Goal: Transaction & Acquisition: Download file/media

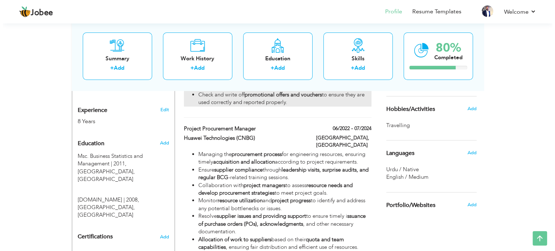
scroll to position [289, 0]
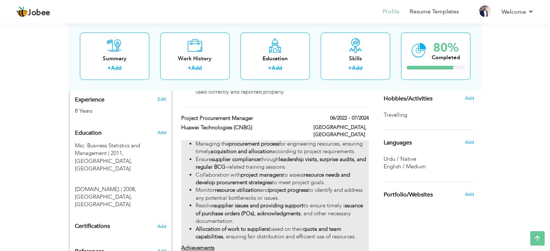
drag, startPoint x: 196, startPoint y: 124, endPoint x: 268, endPoint y: 129, distance: 71.8
click at [268, 140] on li "Managing the procurement process for engineering resources, ensuring timely acq…" at bounding box center [282, 148] width 173 height 16
type input "Project Procurement Manager"
type input "Huawei Technologies (CNBG)"
type input "06/2022"
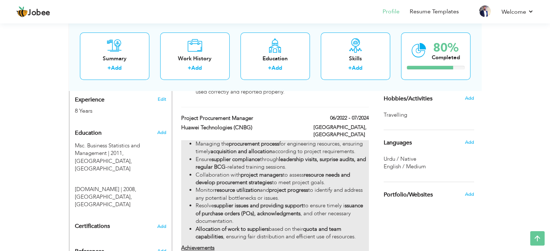
type input "07/2024"
type input "[GEOGRAPHIC_DATA]"
type input "Islamabad"
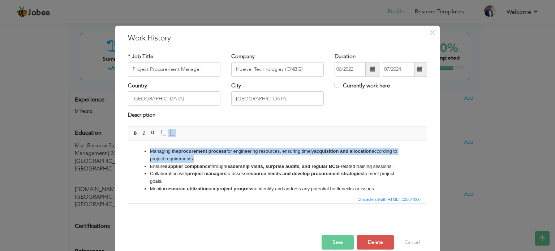
drag, startPoint x: 149, startPoint y: 151, endPoint x: 211, endPoint y: 157, distance: 62.5
click at [211, 157] on ul "Managing the procurement process for engineering resources, ensuring timely acq…" at bounding box center [278, 184] width 284 height 75
copy li "Managing the procurement process for engineering resources, ensuring timely acq…"
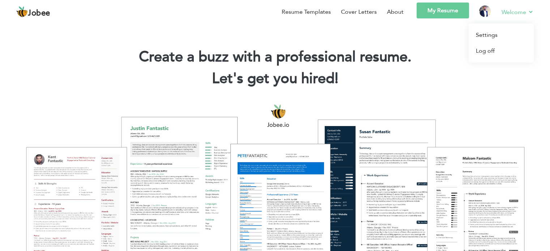
click at [500, 7] on li "Welcome Settings Log off" at bounding box center [512, 13] width 42 height 21
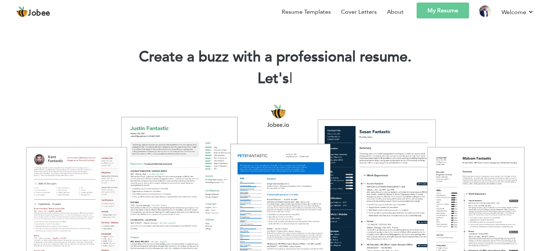
click at [470, 16] on li at bounding box center [480, 13] width 22 height 21
click at [483, 13] on img at bounding box center [485, 11] width 12 height 12
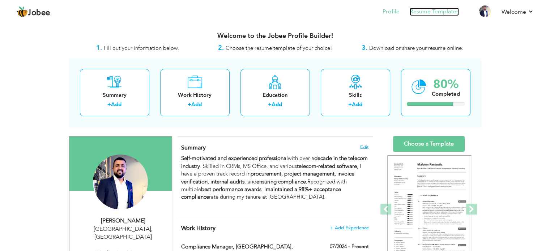
click at [444, 13] on link "Resume Templates" at bounding box center [434, 12] width 49 height 8
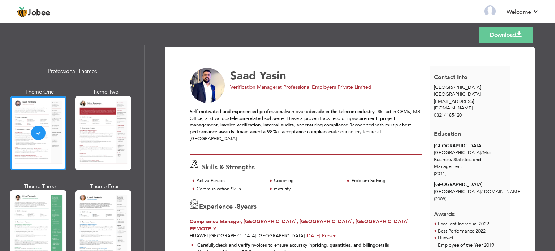
click at [492, 40] on link "Download" at bounding box center [506, 35] width 54 height 16
click at [49, 131] on div at bounding box center [38, 133] width 56 height 74
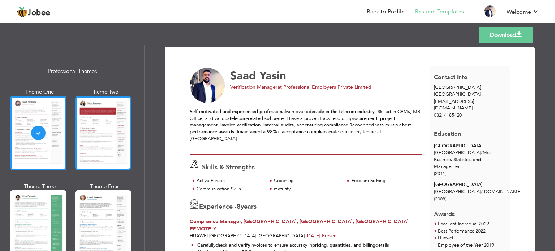
click at [81, 130] on div at bounding box center [103, 133] width 56 height 74
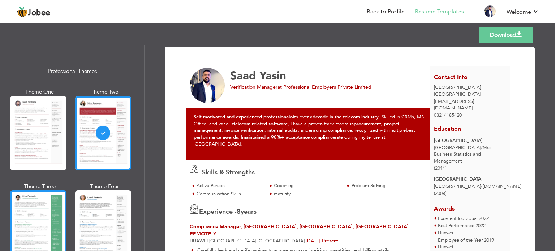
click at [43, 207] on div at bounding box center [38, 228] width 56 height 74
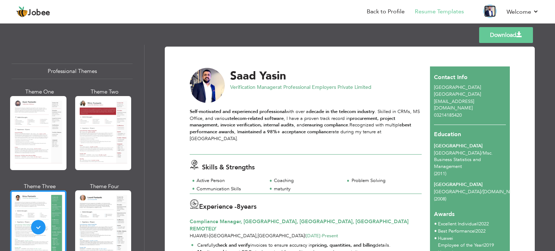
click at [491, 12] on img at bounding box center [490, 11] width 12 height 12
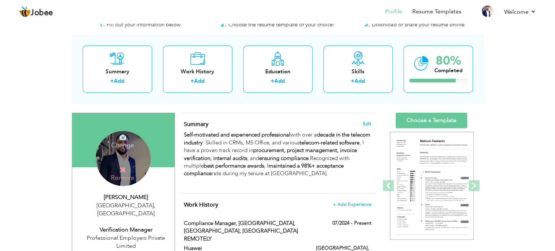
scroll to position [36, 0]
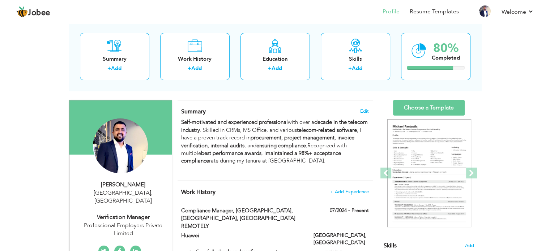
click at [134, 222] on div "Professional Employers Private Limited" at bounding box center [123, 230] width 97 height 17
type input "Saad"
type input "Yasin"
type input "03214185420"
select select "number:166"
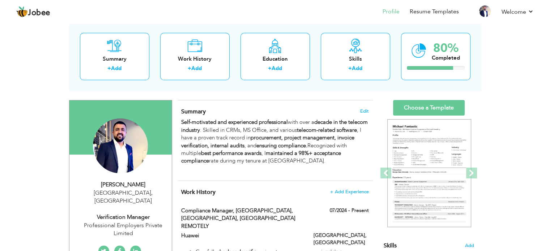
type input "[GEOGRAPHIC_DATA]"
select select "number:10"
type input "Professional Employers Private Limited"
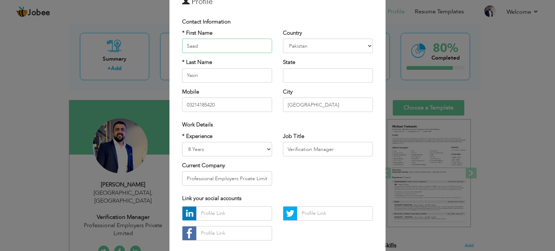
scroll to position [4, 0]
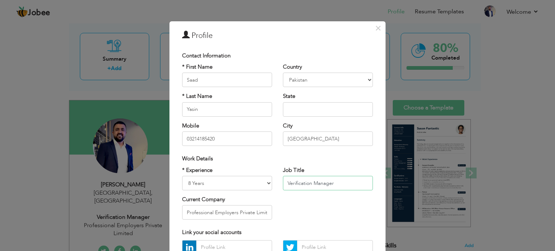
drag, startPoint x: 341, startPoint y: 181, endPoint x: 239, endPoint y: 172, distance: 102.0
click at [239, 172] on div "* Experience Entry Level Less than 1 Year 1 Year 2 Years 3 Years 4 Years 5 Year…" at bounding box center [278, 196] width 202 height 59
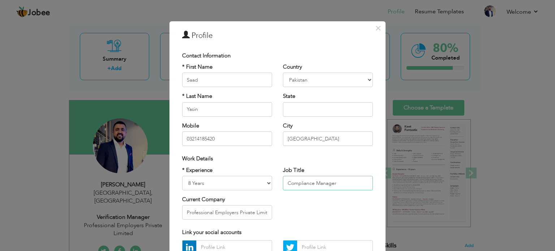
type input "Compliance Manager"
click at [224, 214] on input "Professional Employers Private Limited" at bounding box center [227, 212] width 90 height 14
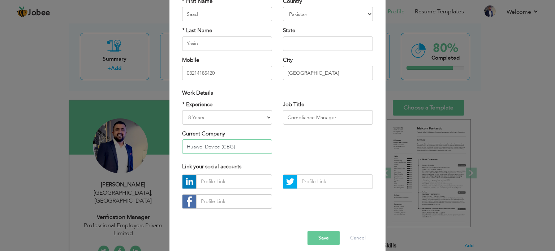
scroll to position [77, 0]
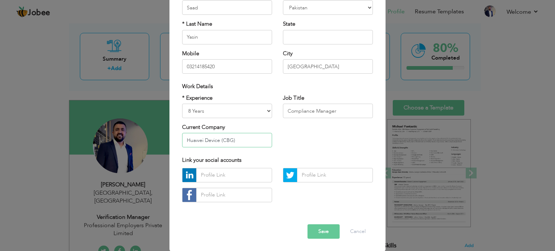
type input "Huawei Device (CBG)"
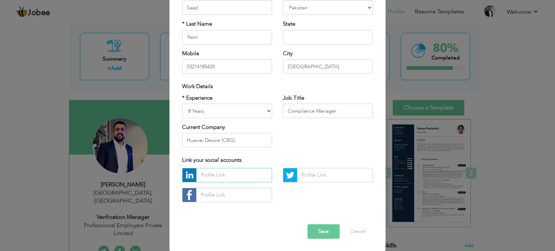
click at [233, 171] on input "text" at bounding box center [234, 175] width 76 height 14
paste input "https://www.linkedin.com/in/saad-yasin-79558288/"
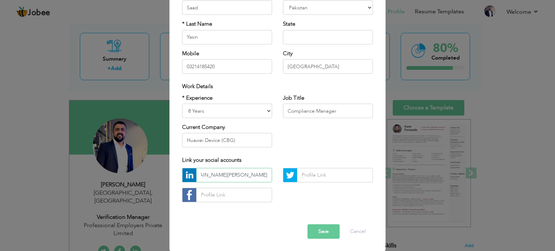
type input "https://www.linkedin.com/in/saad-yasin-79558288/"
click at [318, 230] on button "Save" at bounding box center [324, 231] width 32 height 14
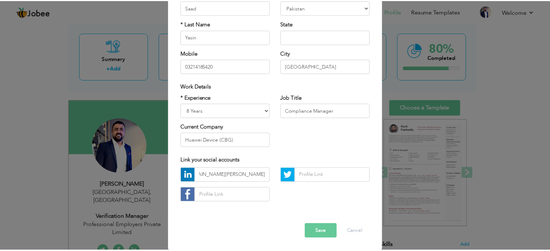
scroll to position [0, 0]
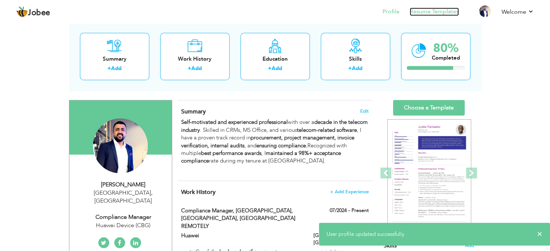
click at [412, 13] on link "Resume Templates" at bounding box center [434, 12] width 49 height 8
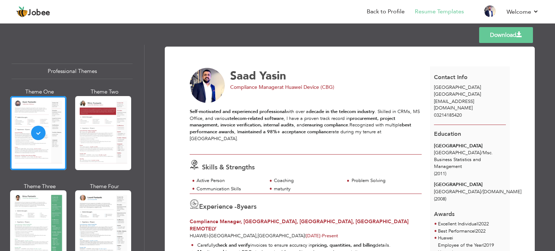
click at [496, 29] on link "Download" at bounding box center [506, 35] width 54 height 16
drag, startPoint x: 552, startPoint y: 69, endPoint x: 544, endPoint y: 130, distance: 61.3
click at [546, 142] on div "Download [PERSON_NAME] Compliance Manager at Huawei Device (CBG) Self-motivated…" at bounding box center [350, 148] width 411 height 206
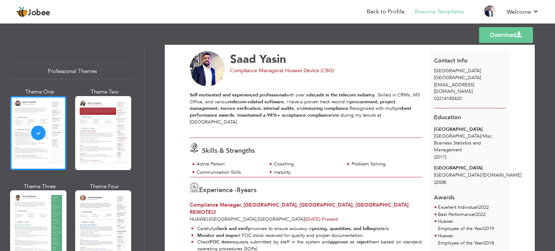
scroll to position [5, 0]
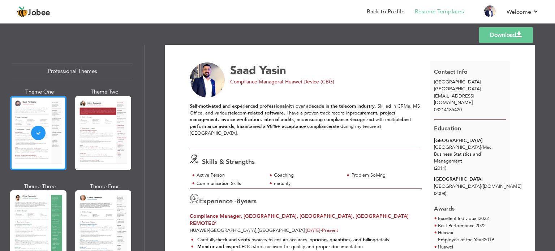
click at [483, 36] on link "Download" at bounding box center [506, 35] width 54 height 16
click at [492, 34] on link "Download" at bounding box center [506, 35] width 54 height 16
click at [487, 32] on link "Download" at bounding box center [506, 35] width 54 height 16
click at [491, 29] on link "Download" at bounding box center [506, 35] width 54 height 16
